Goal: Task Accomplishment & Management: Manage account settings

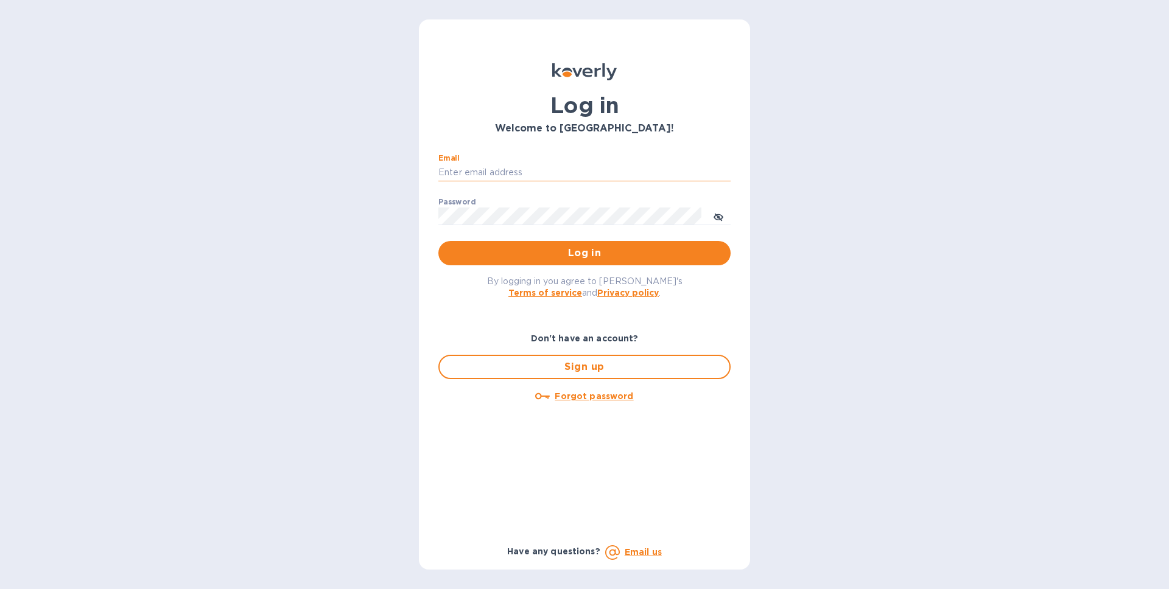
drag, startPoint x: 477, startPoint y: 171, endPoint x: 485, endPoint y: 175, distance: 8.7
click at [477, 172] on input "Email" at bounding box center [584, 173] width 292 height 18
type input "faysol@goldbarwhiskey.com"
click at [438, 241] on button "Log in" at bounding box center [584, 253] width 292 height 24
